Goal: Information Seeking & Learning: Compare options

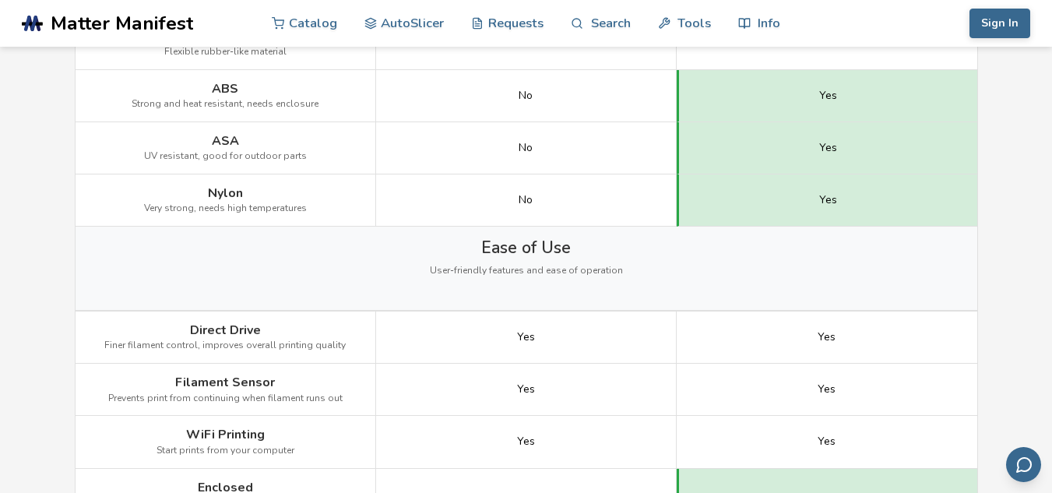
scroll to position [1228, 0]
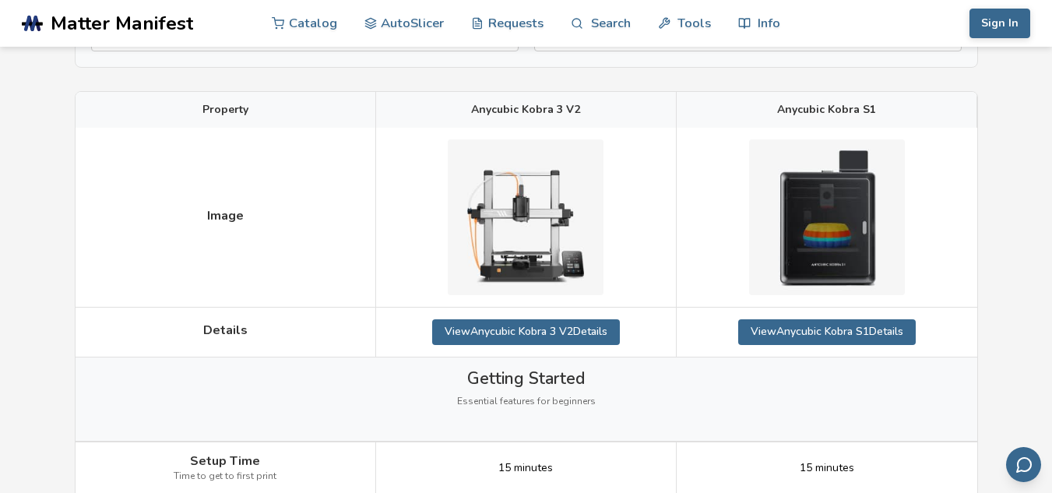
scroll to position [195, 0]
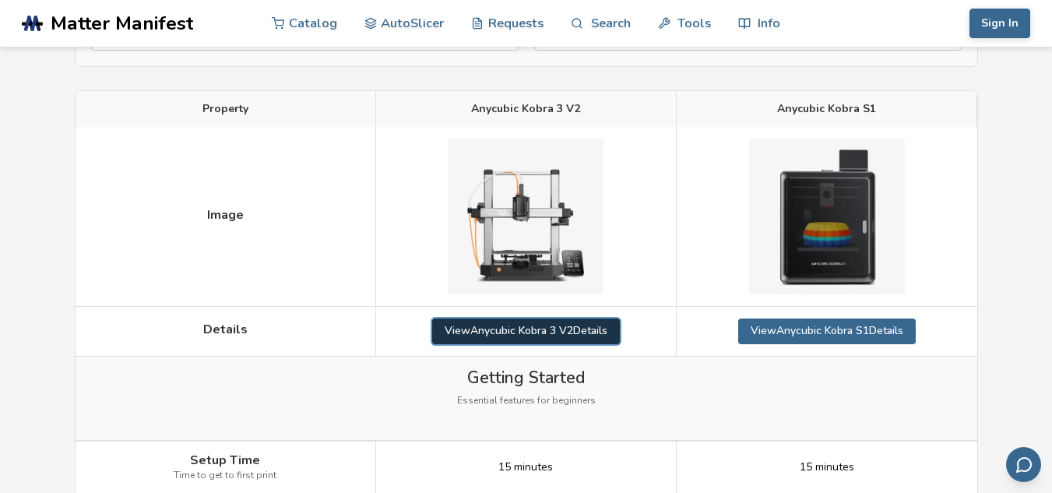
click at [607, 331] on link "View Anycubic Kobra 3 V2 Details" at bounding box center [526, 331] width 188 height 25
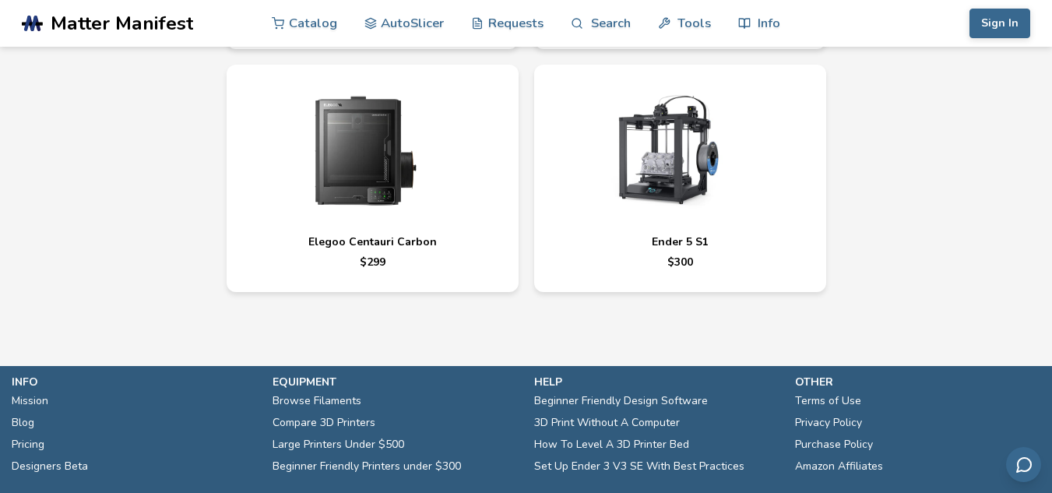
scroll to position [5305, 0]
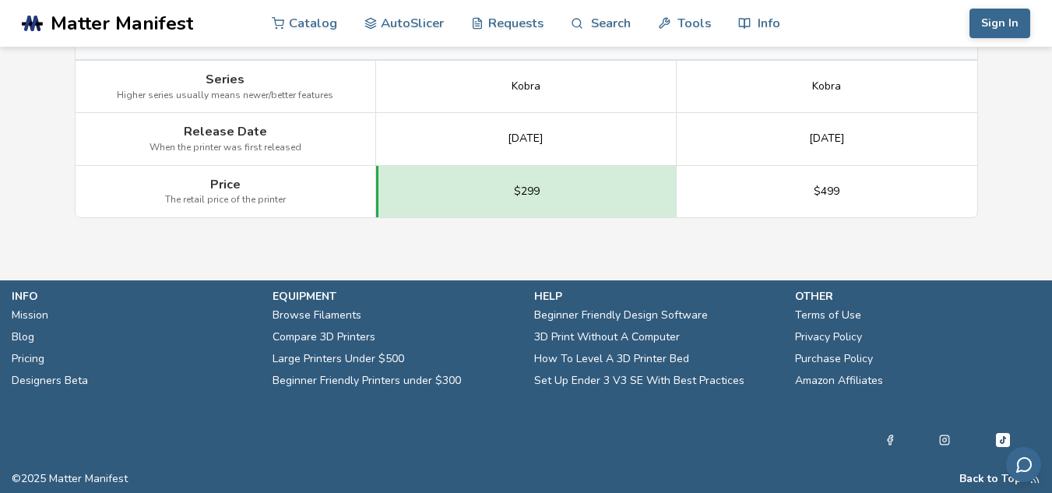
scroll to position [195, 0]
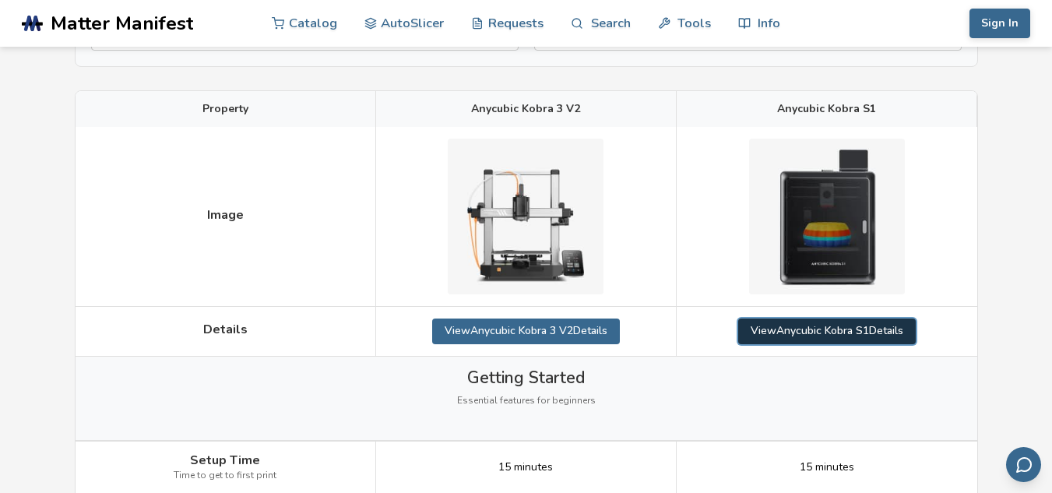
click at [781, 332] on link "View Anycubic Kobra S1 Details" at bounding box center [827, 331] width 178 height 25
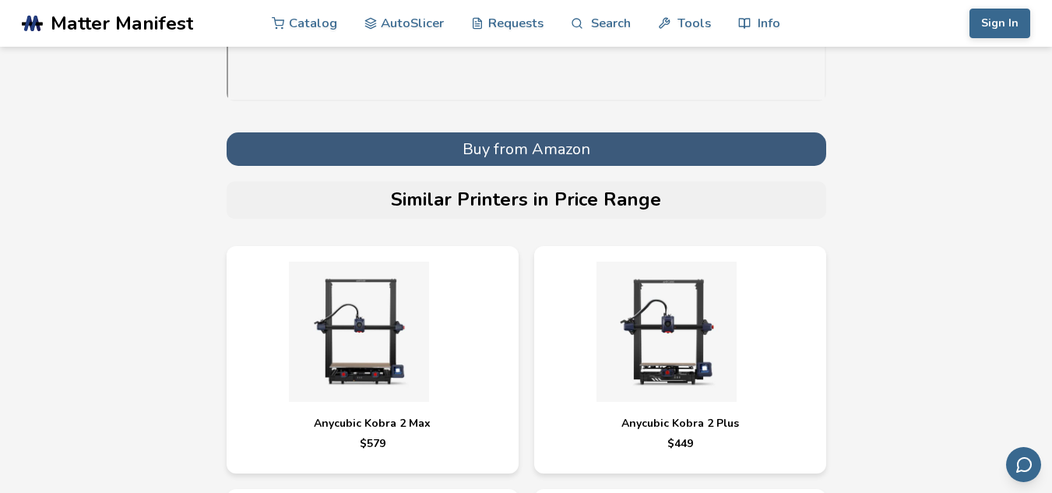
scroll to position [5791, 0]
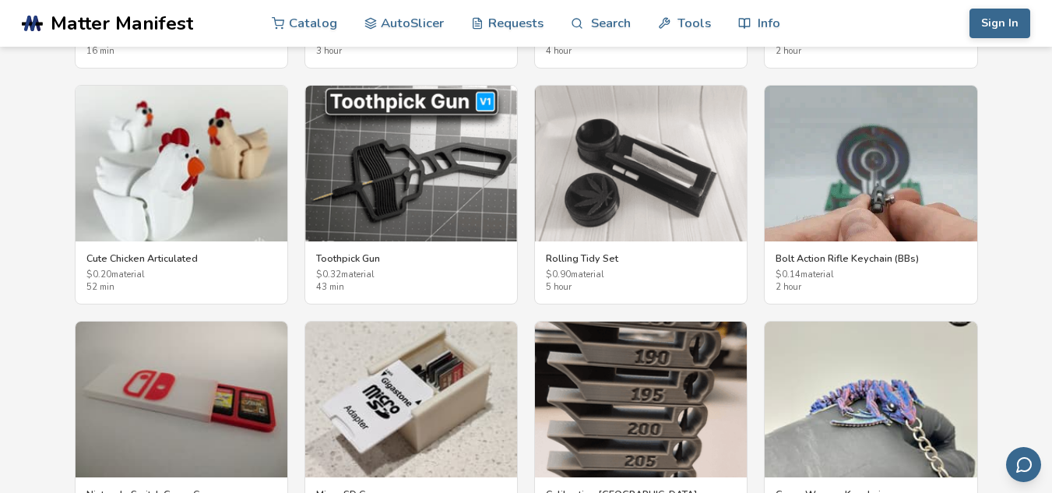
scroll to position [2817, 0]
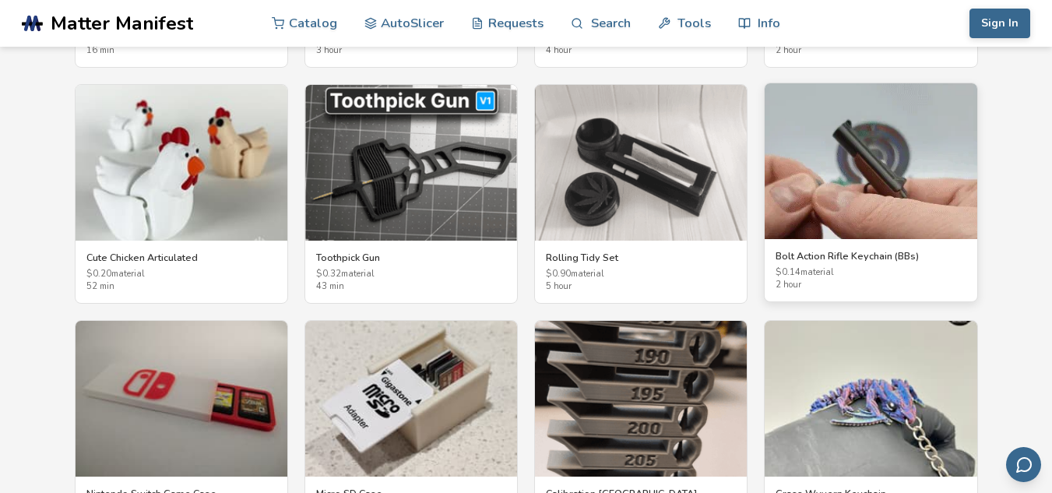
click at [945, 196] on img at bounding box center [871, 161] width 212 height 156
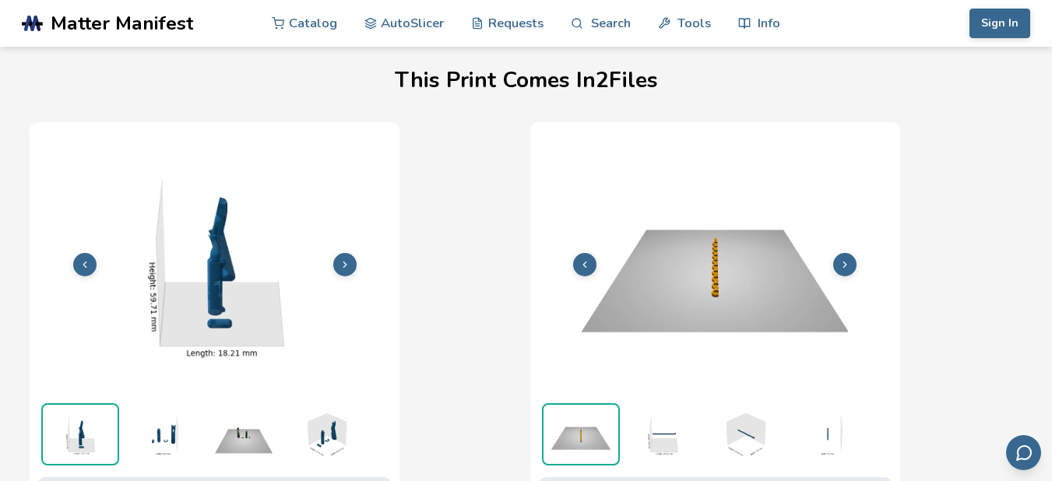
scroll to position [488, 0]
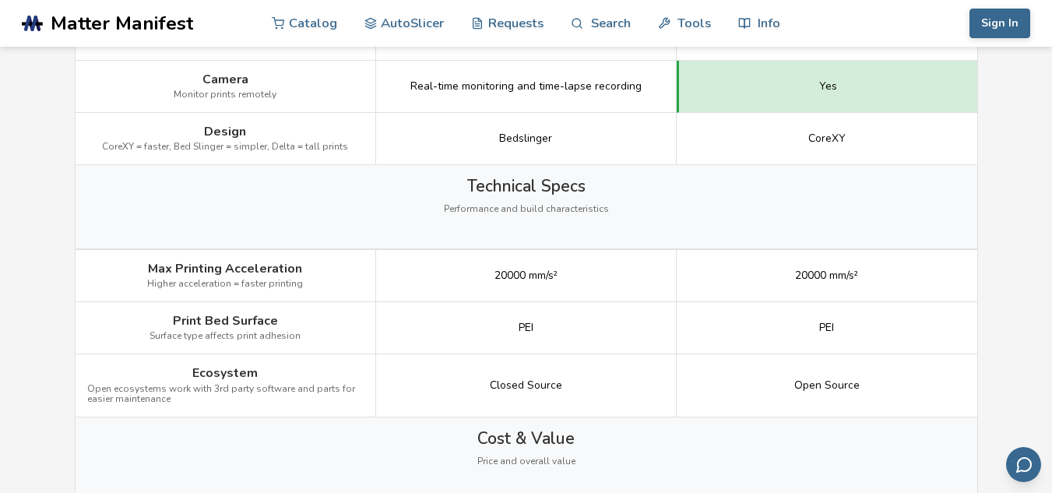
scroll to position [1922, 0]
